Goal: Browse casually

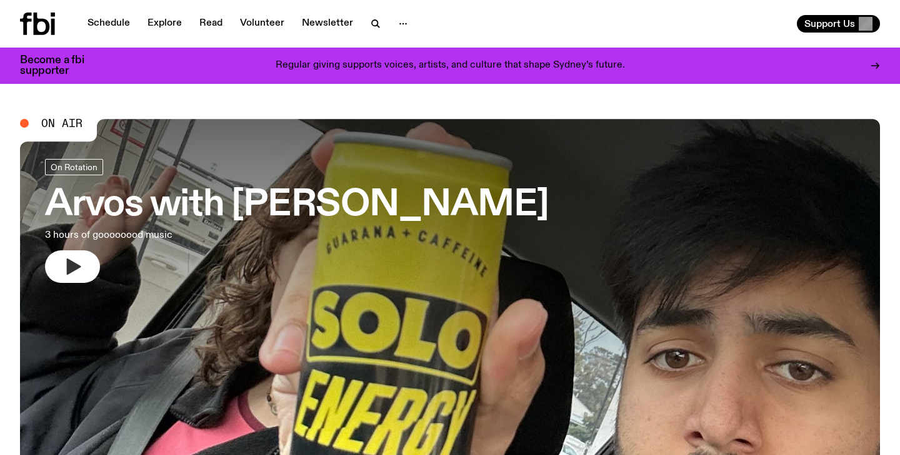
click at [83, 271] on button "button" at bounding box center [72, 266] width 55 height 33
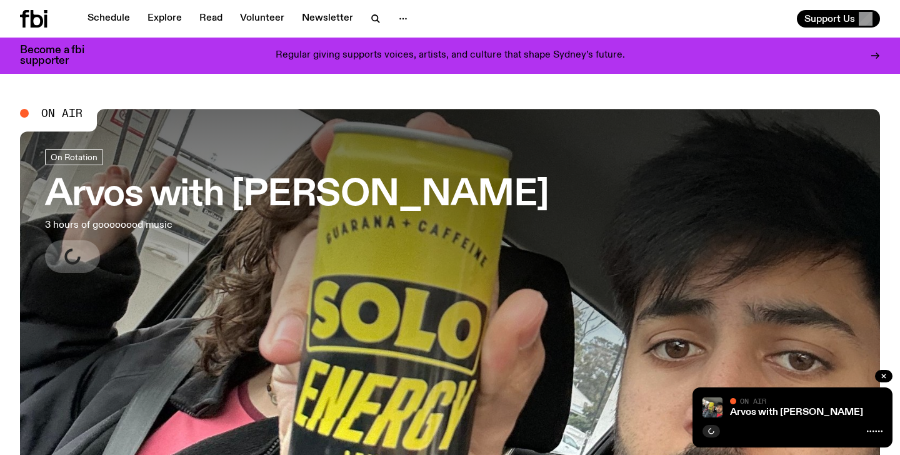
scroll to position [79, 0]
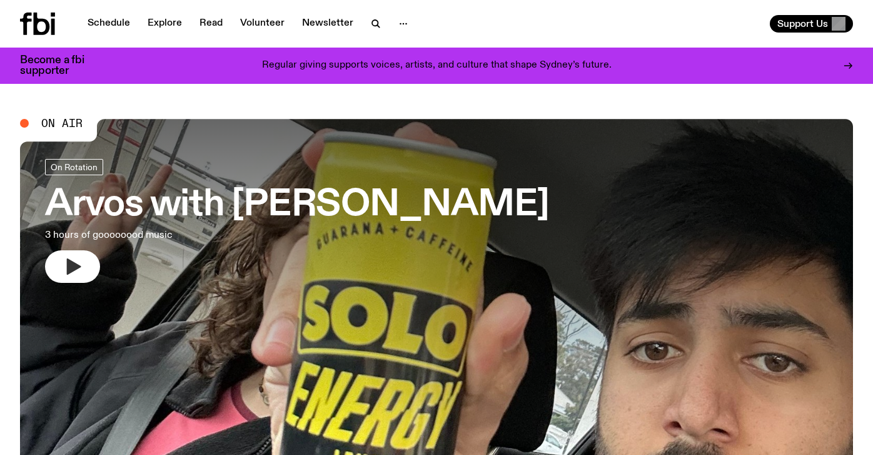
click at [66, 268] on icon "button" at bounding box center [73, 266] width 20 height 20
